Goal: Transaction & Acquisition: Purchase product/service

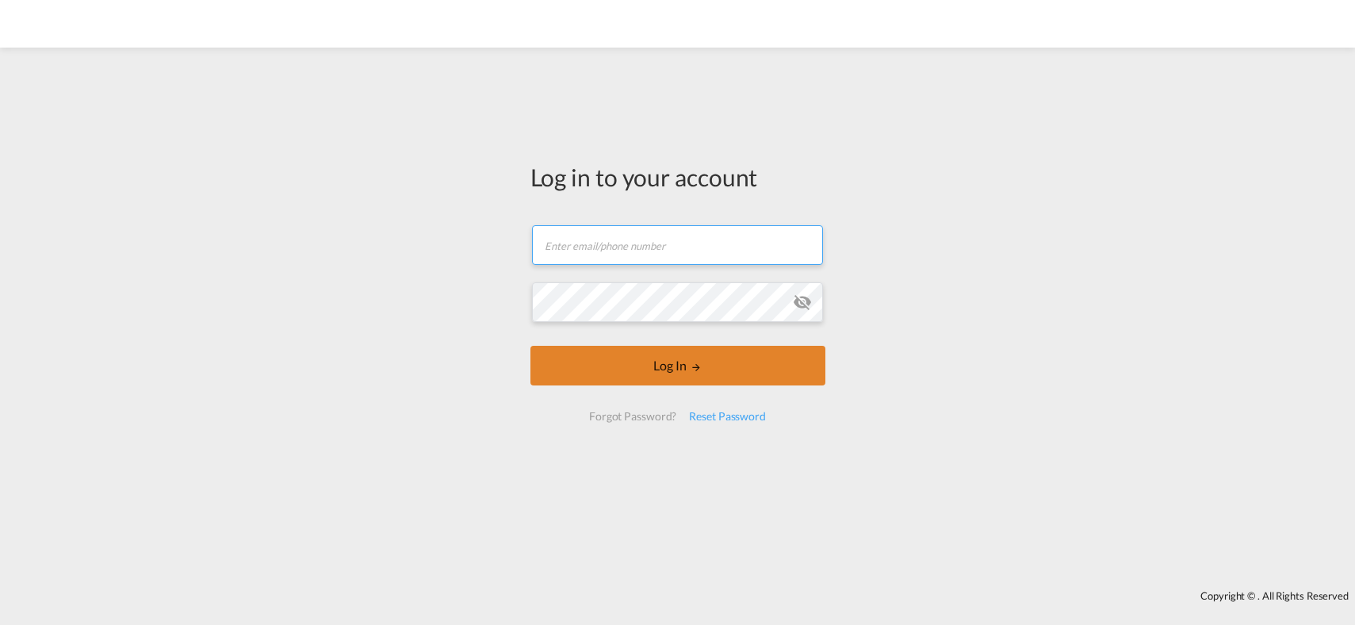
type input "[PERSON_NAME][EMAIL_ADDRESS][PERSON_NAME][DOMAIN_NAME]"
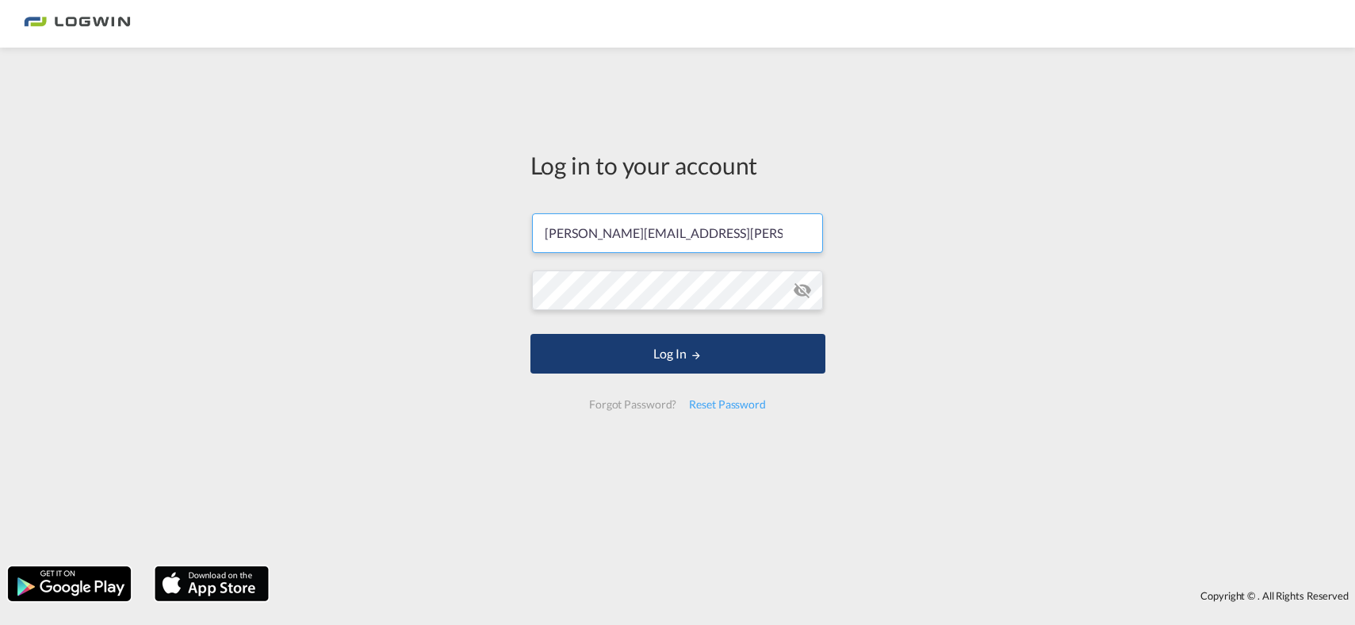
click at [658, 357] on button "Log In" at bounding box center [677, 354] width 295 height 40
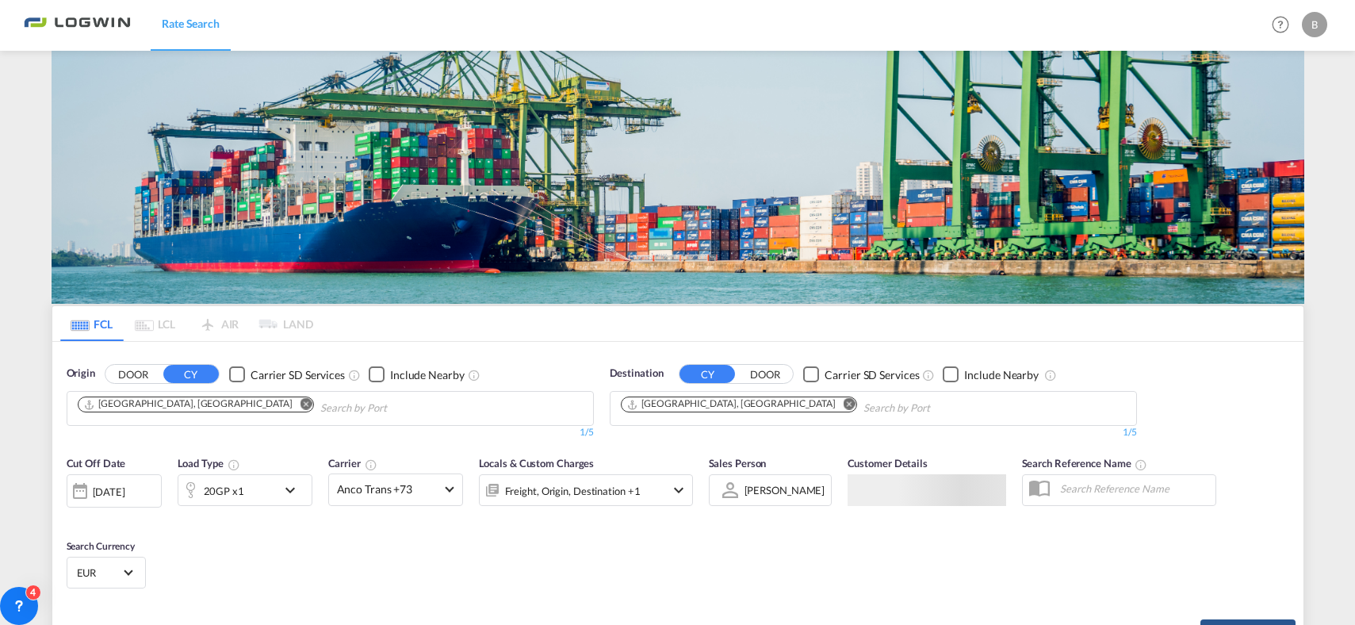
click at [292, 480] on md-icon "icon-chevron-down" at bounding box center [294, 489] width 27 height 19
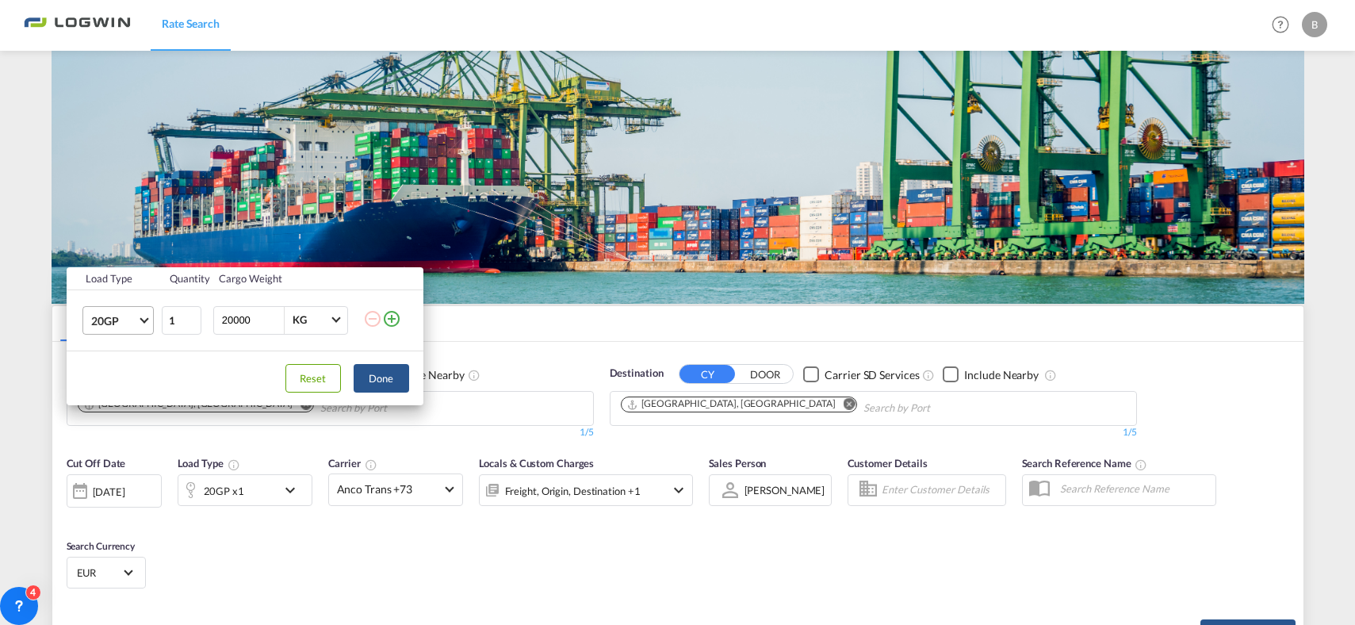
click at [147, 319] on span "Choose: \a20GP" at bounding box center [143, 318] width 9 height 9
click at [107, 394] on div "40HC" at bounding box center [104, 396] width 29 height 16
click at [382, 381] on button "Done" at bounding box center [381, 378] width 55 height 29
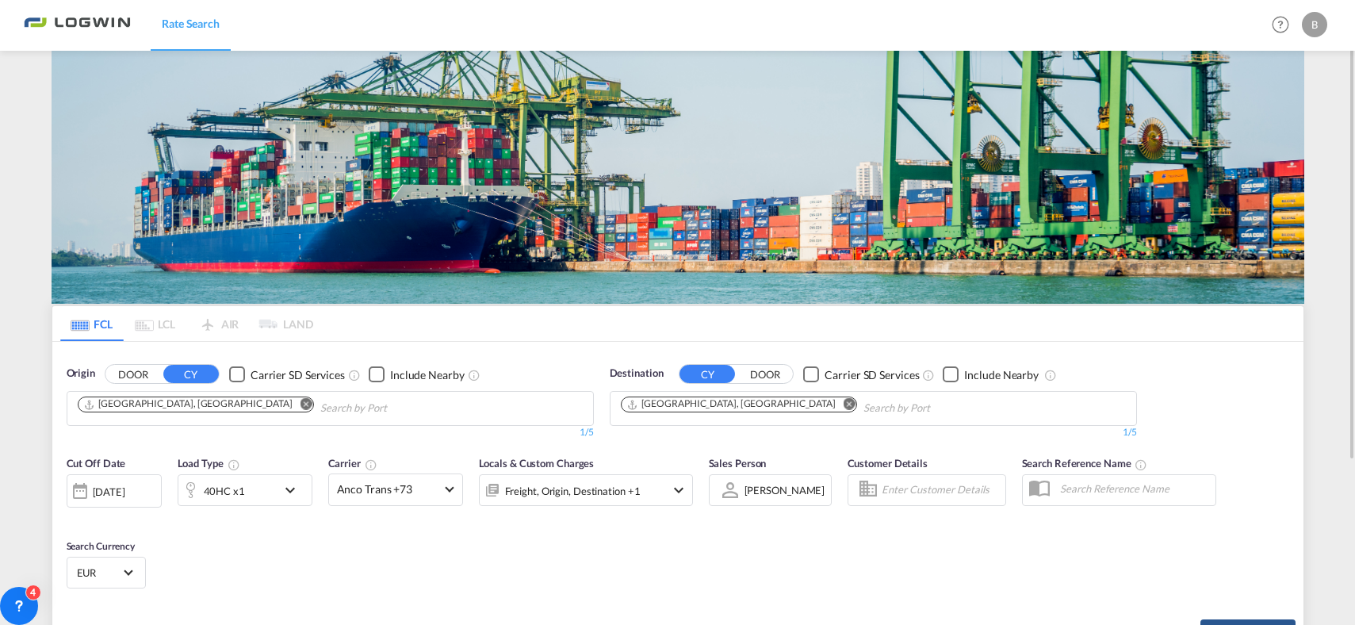
click at [843, 403] on md-icon "Remove" at bounding box center [849, 404] width 12 height 12
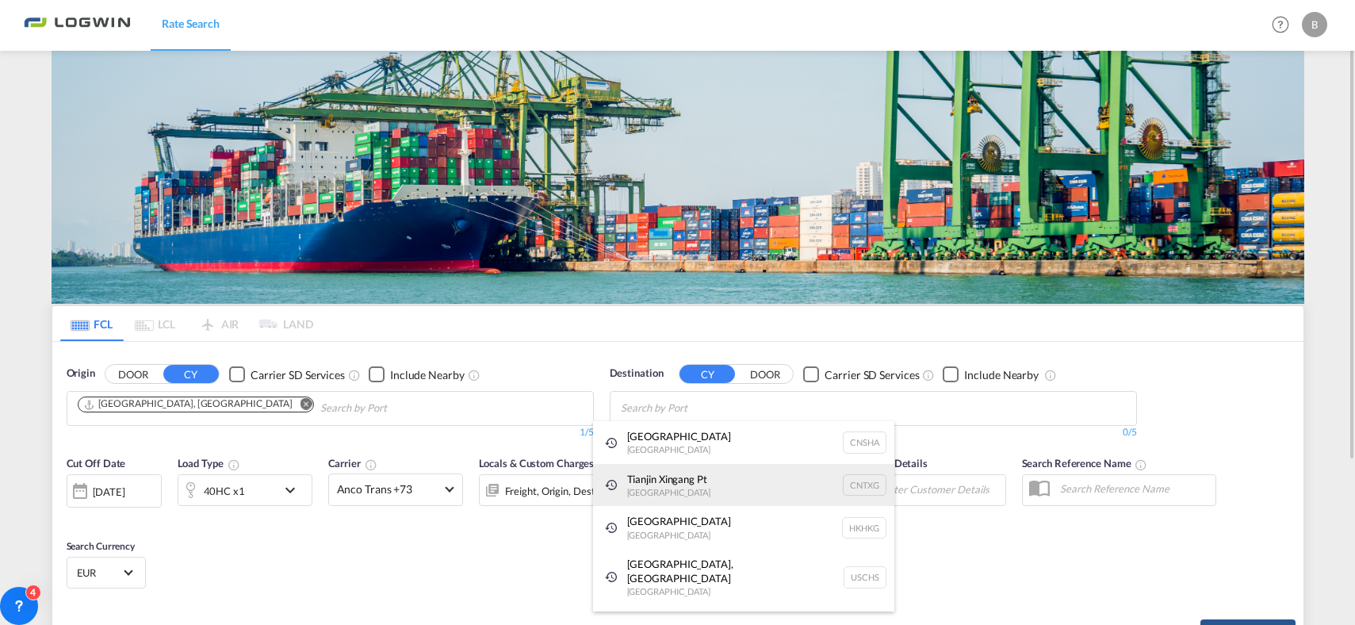
click at [693, 487] on div "Tianjin Xingang Pt China CNTXG" at bounding box center [743, 485] width 301 height 43
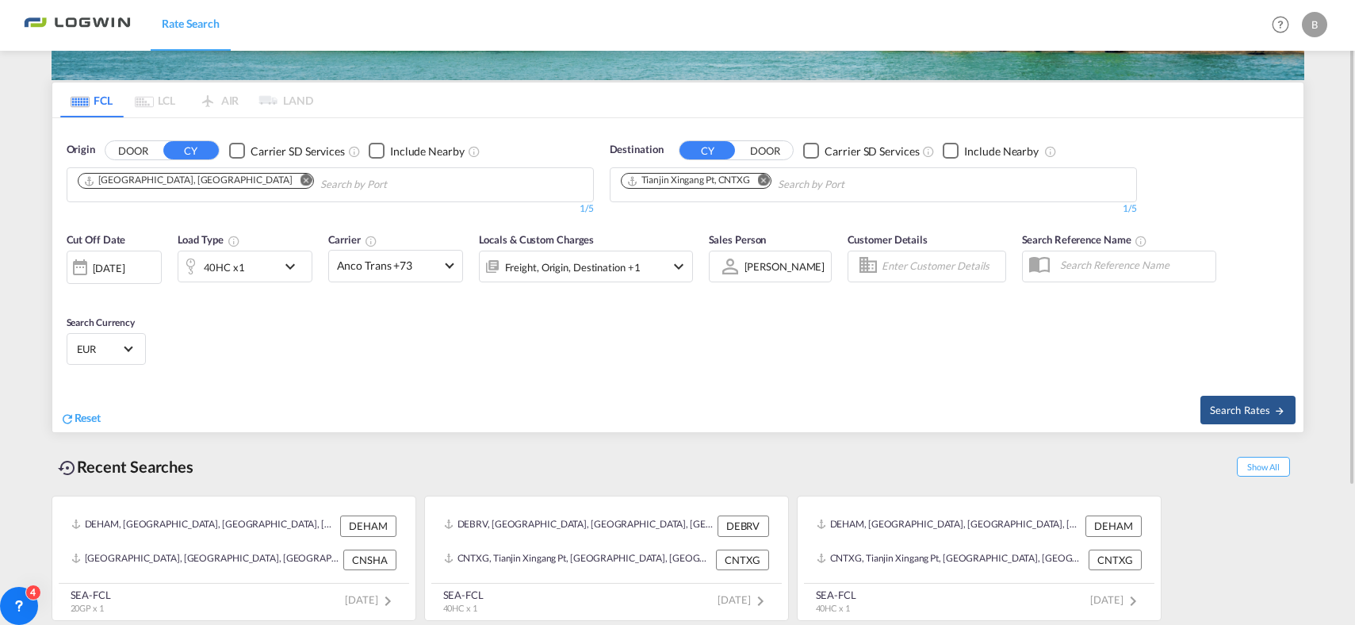
scroll to position [144, 0]
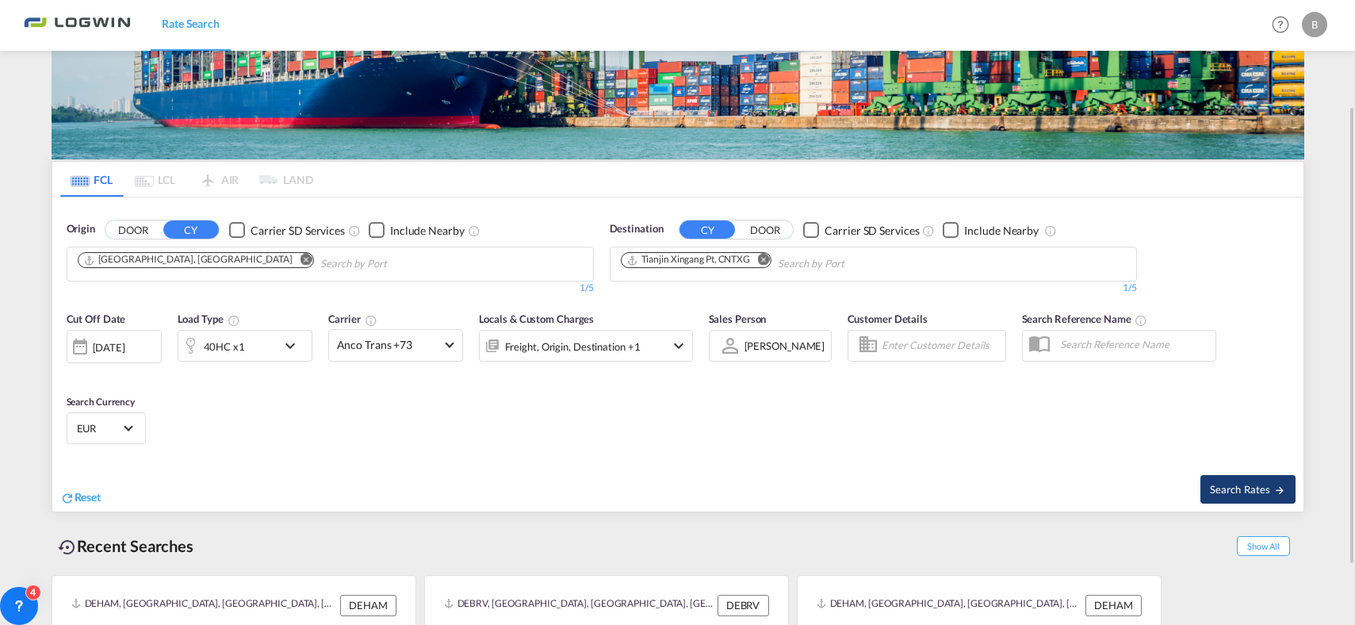
click at [1238, 483] on span "Search Rates" at bounding box center [1248, 489] width 76 height 13
type input "DEHAM to CNTXG / [DATE]"
